Goal: Transaction & Acquisition: Book appointment/travel/reservation

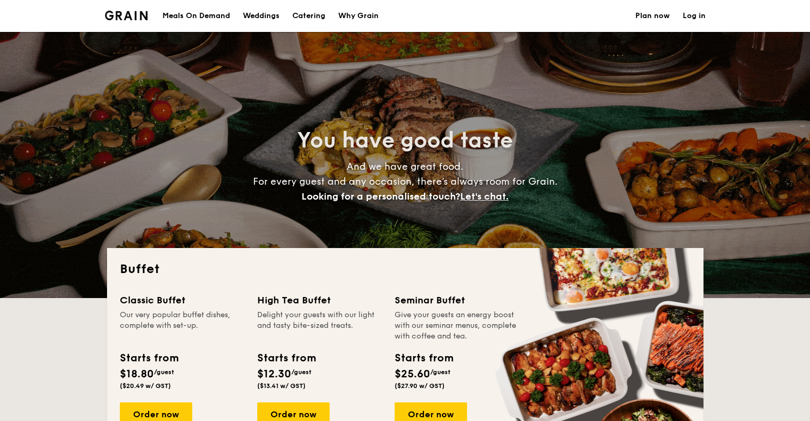
select select
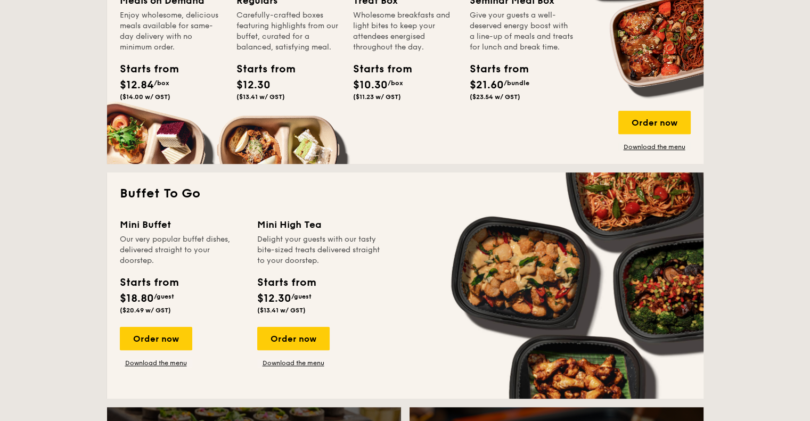
scroll to position [639, 0]
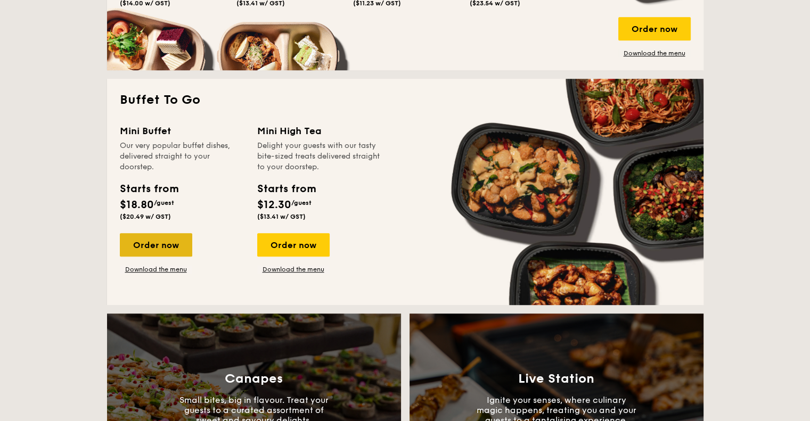
click at [154, 245] on div "Order now" at bounding box center [156, 244] width 72 height 23
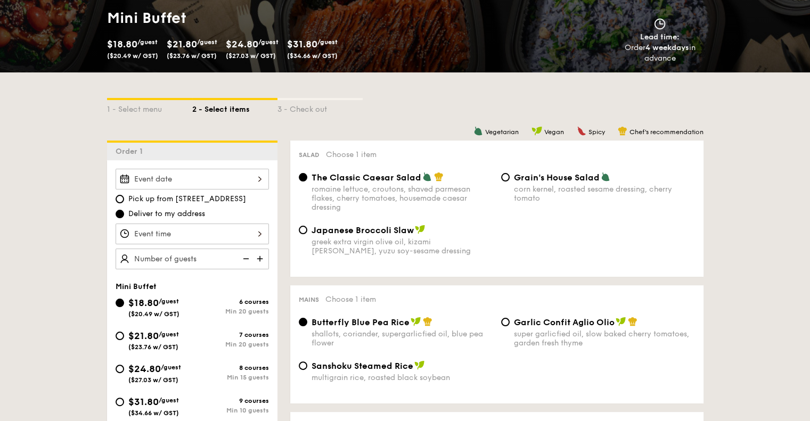
scroll to position [266, 0]
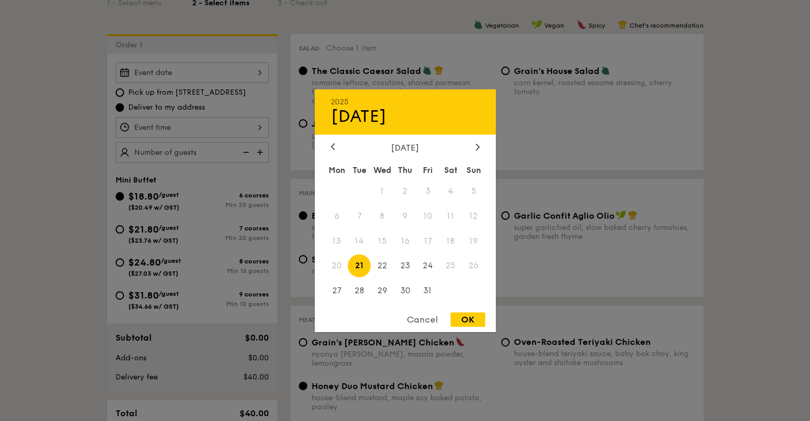
click at [237, 74] on div "2025 Oct [DATE] Tue Wed Thu Fri Sat Sun 1 2 3 4 5 6 7 8 9 10 11 12 13 14 15 16 …" at bounding box center [192, 72] width 153 height 21
click at [474, 142] on div at bounding box center [478, 147] width 10 height 10
click at [416, 318] on div "Cancel" at bounding box center [422, 320] width 52 height 14
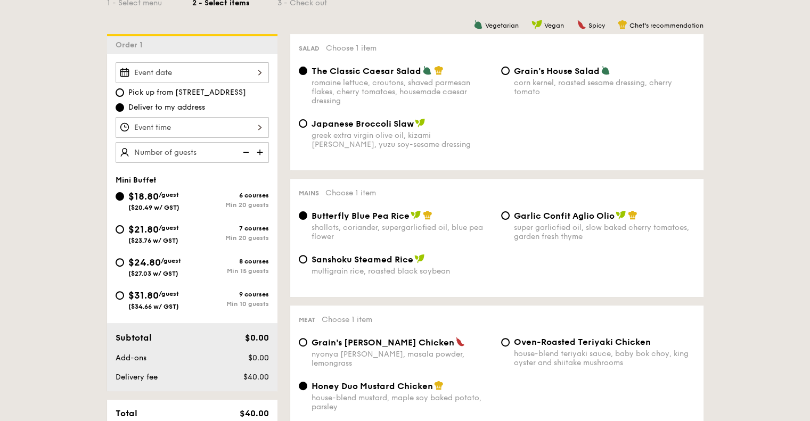
click at [213, 93] on span "Pick up from [STREET_ADDRESS]" at bounding box center [187, 92] width 118 height 11
click at [124, 93] on input "Pick up from [STREET_ADDRESS]" at bounding box center [120, 92] width 9 height 9
radio input "true"
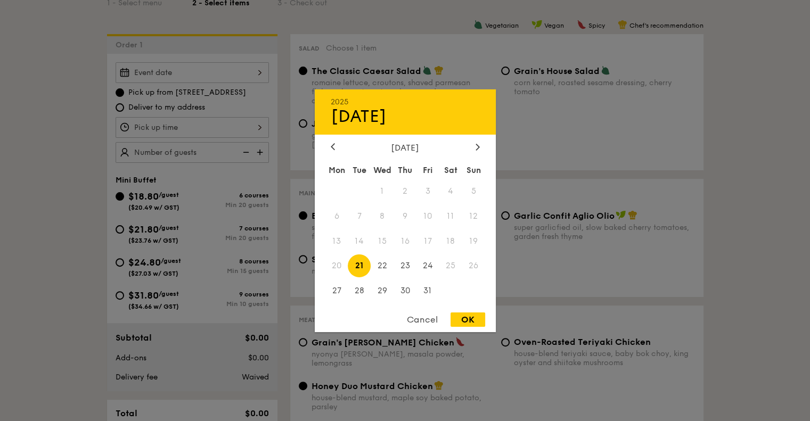
click at [246, 76] on div "2025 Oct [DATE] Tue Wed Thu Fri Sat Sun 1 2 3 4 5 6 7 8 9 10 11 12 13 14 15 16 …" at bounding box center [192, 72] width 153 height 21
click at [476, 143] on icon at bounding box center [478, 146] width 4 height 7
click at [473, 190] on span "2" at bounding box center [473, 191] width 23 height 23
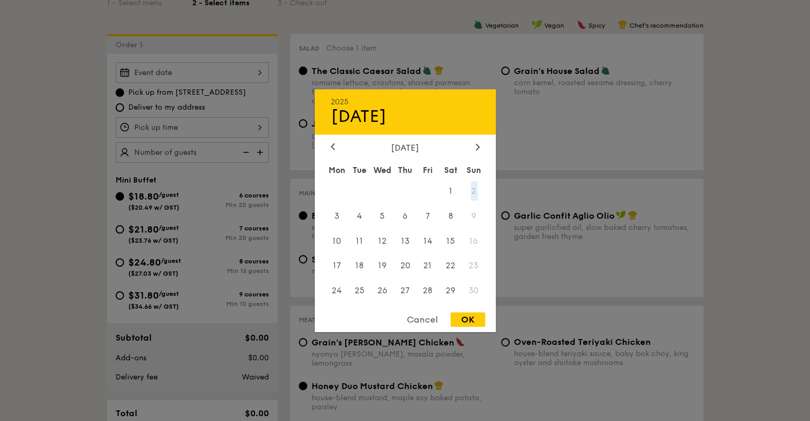
click at [473, 190] on span "2" at bounding box center [473, 191] width 23 height 23
click at [586, 198] on div at bounding box center [405, 210] width 810 height 421
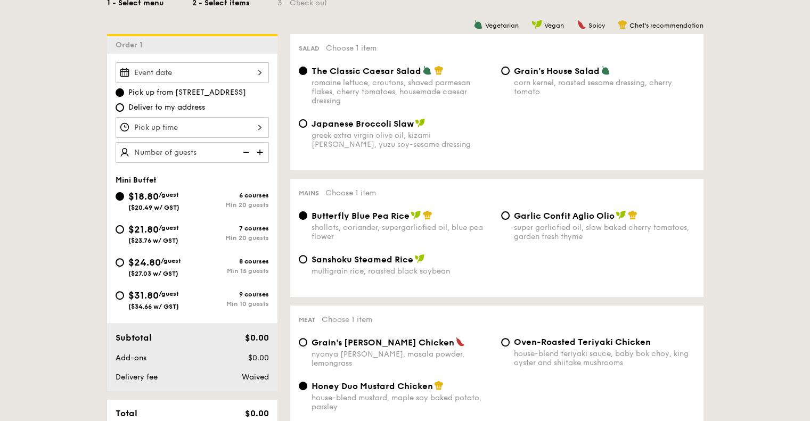
select select
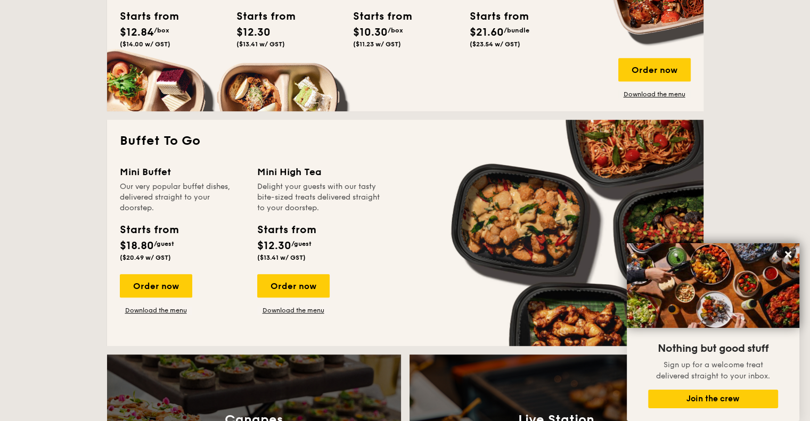
scroll to position [556, 0]
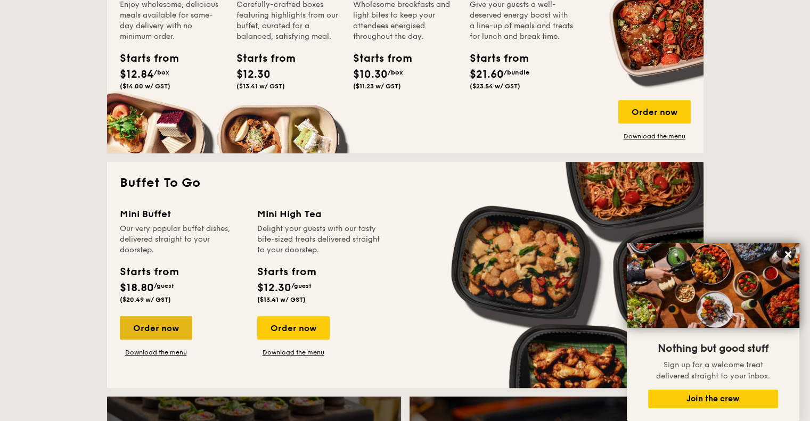
click at [170, 323] on div "Order now" at bounding box center [156, 327] width 72 height 23
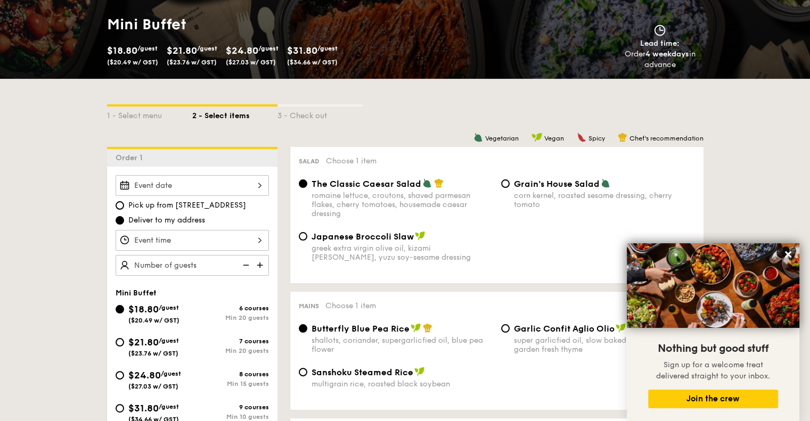
scroll to position [160, 0]
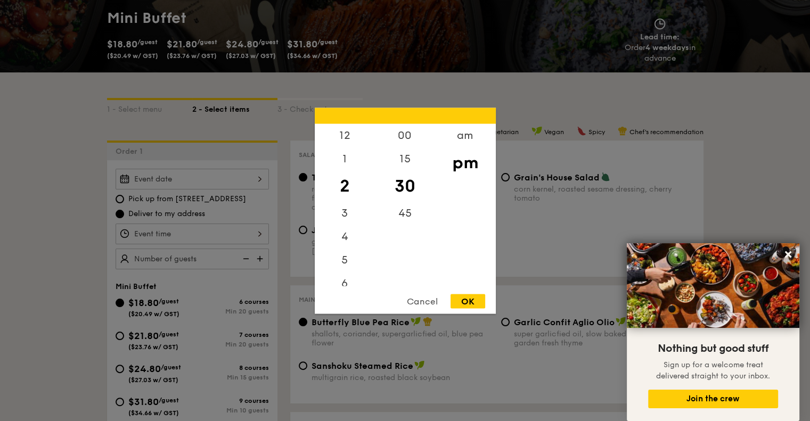
click at [224, 235] on div "12 1 2 3 4 5 6 7 8 9 10 11 00 15 30 45 am pm Cancel OK" at bounding box center [192, 234] width 153 height 21
click at [224, 235] on div at bounding box center [405, 210] width 810 height 421
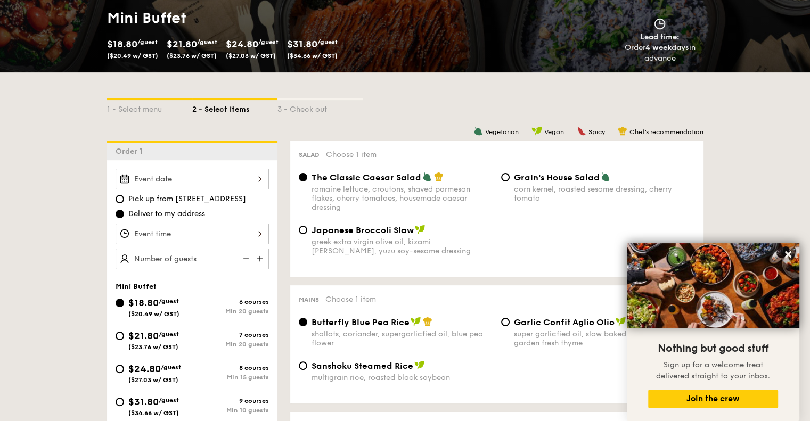
click at [229, 182] on div at bounding box center [192, 179] width 153 height 21
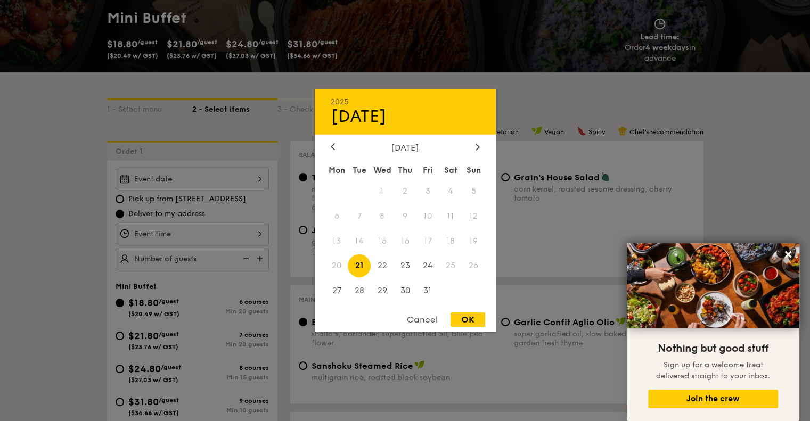
click at [229, 180] on div at bounding box center [405, 210] width 810 height 421
click at [258, 182] on div "2025 Oct [DATE] Tue Wed Thu Fri Sat Sun 1 2 3 4 5 6 7 8 9 10 11 12 13 14 15 16 …" at bounding box center [192, 179] width 153 height 21
click at [454, 265] on span "25" at bounding box center [451, 266] width 23 height 23
click at [472, 146] on div "[DATE]" at bounding box center [405, 147] width 149 height 10
click at [477, 147] on icon at bounding box center [477, 147] width 3 height 6
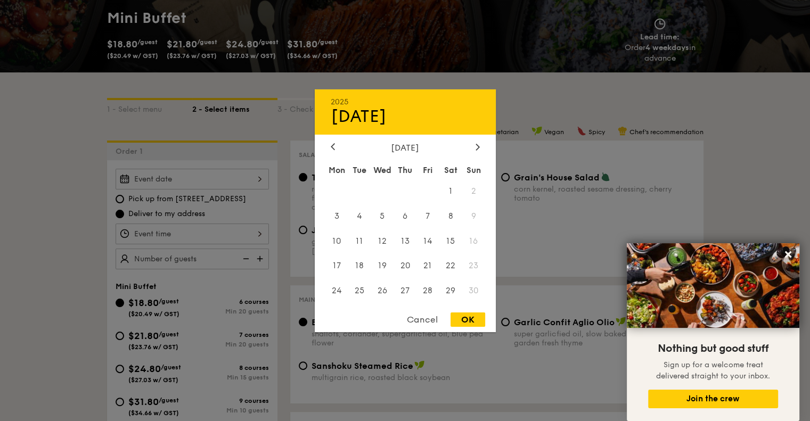
click at [472, 193] on span "2" at bounding box center [473, 191] width 23 height 23
click at [690, 168] on div at bounding box center [405, 210] width 810 height 421
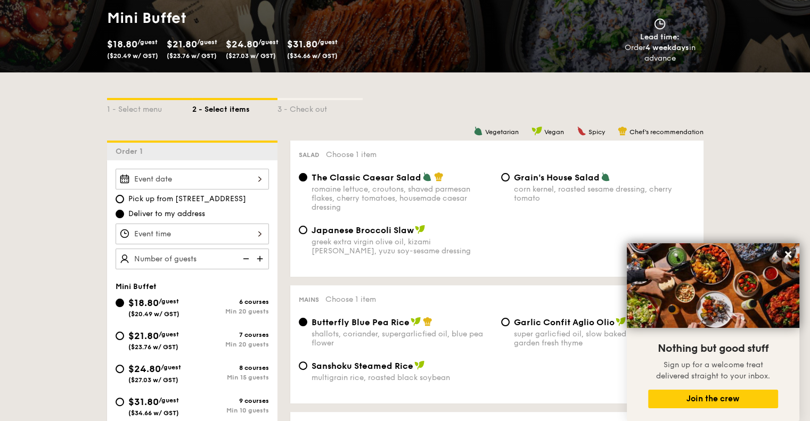
scroll to position [1486, 0]
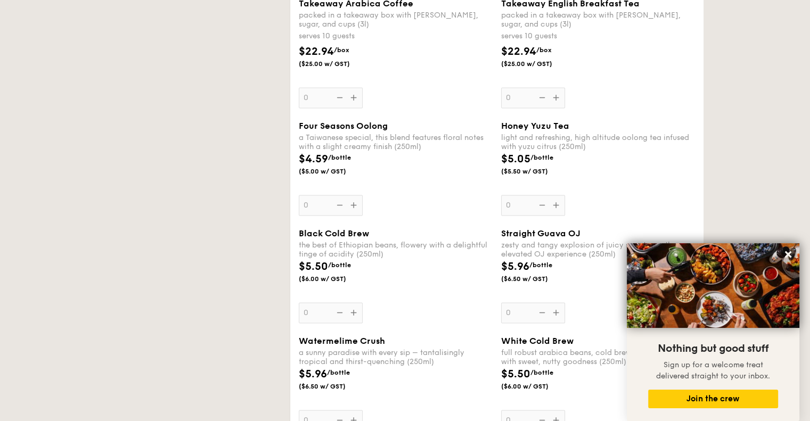
select select
